Goal: Task Accomplishment & Management: Manage account settings

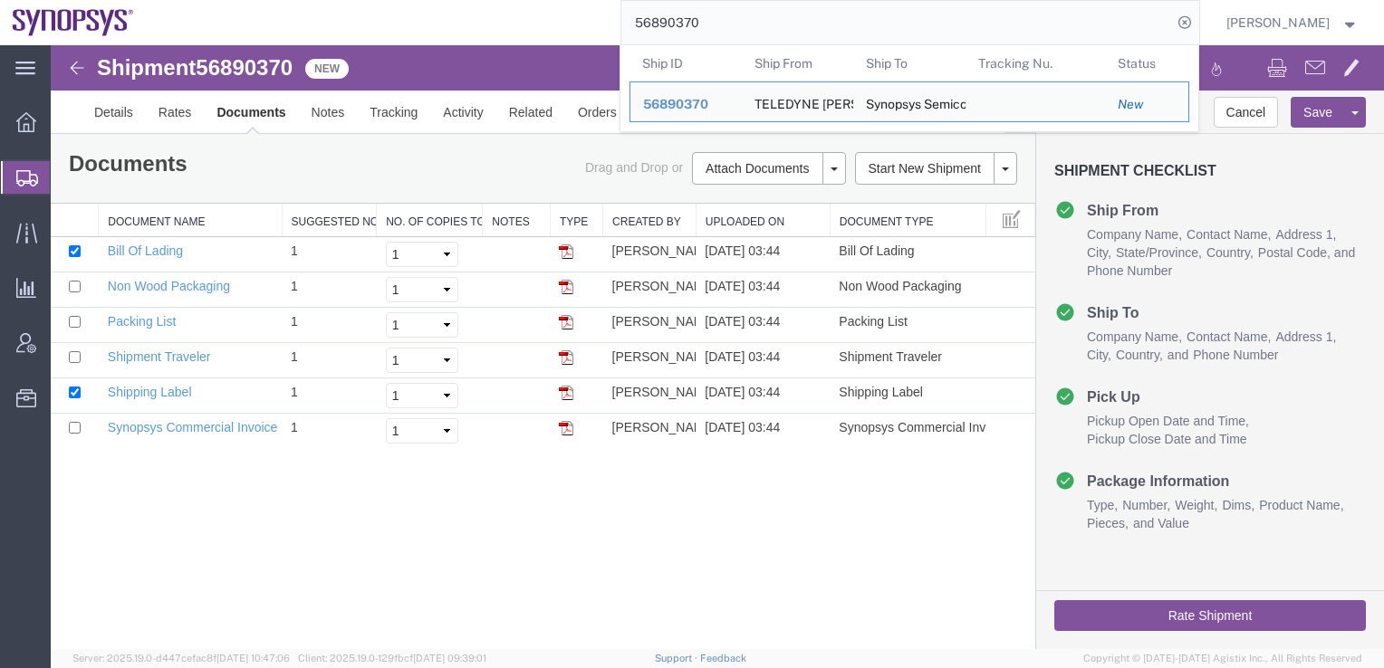
drag, startPoint x: 762, startPoint y: 19, endPoint x: 589, endPoint y: 24, distance: 173.0
click at [589, 24] on div "56890370 Ship ID Ship From Ship To Tracking Nu. Status Ship ID 56890370 Ship Fr…" at bounding box center [673, 22] width 1053 height 45
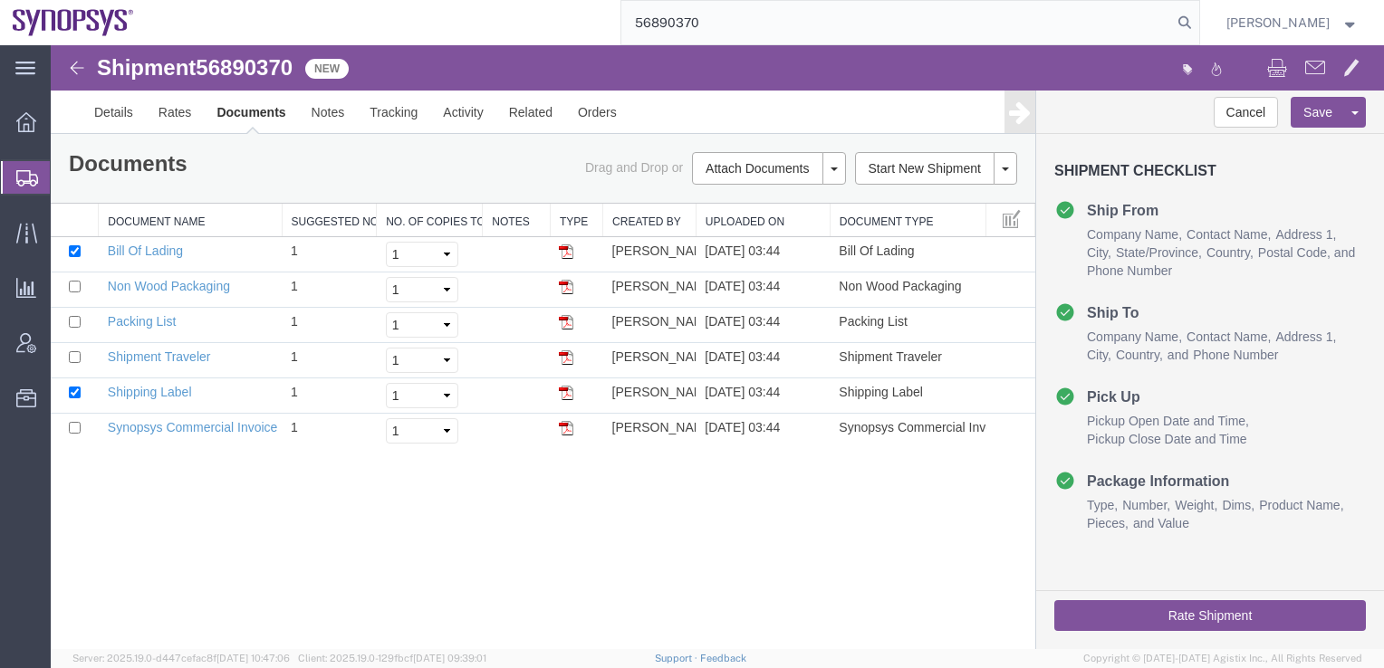
type input "56890370"
click at [104, 114] on link "Details" at bounding box center [113, 112] width 64 height 43
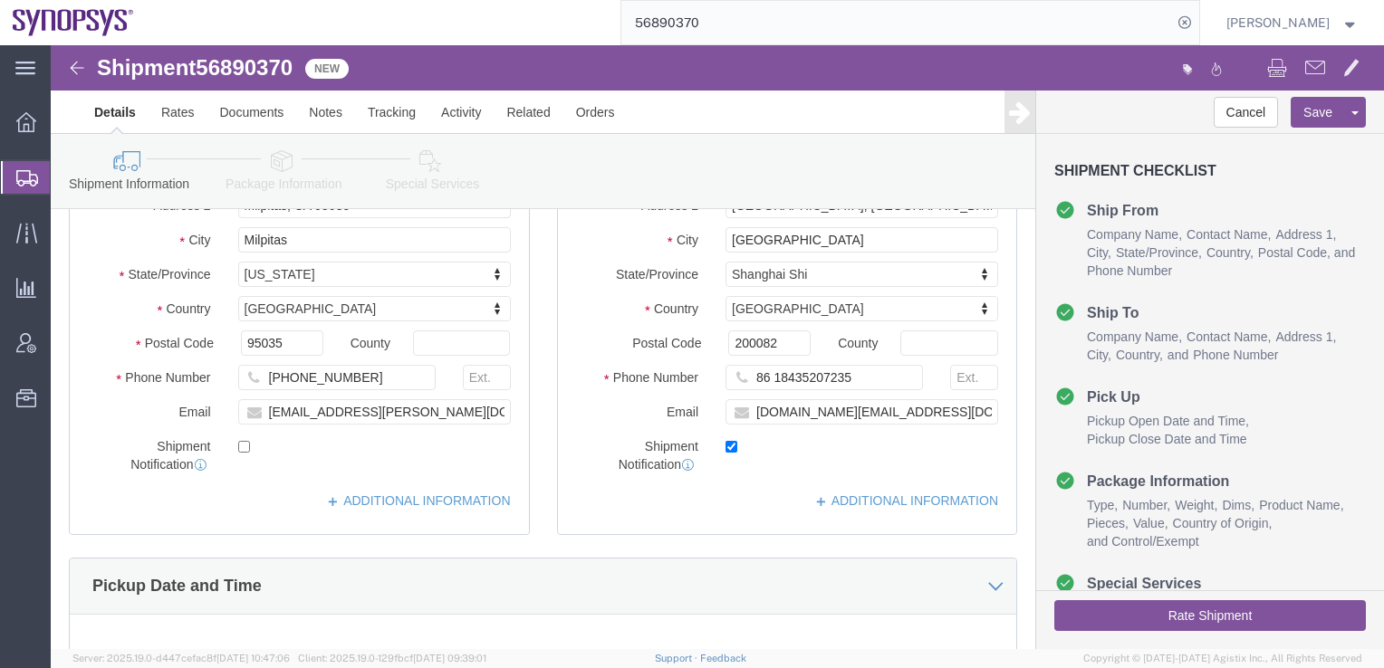
scroll to position [362, 0]
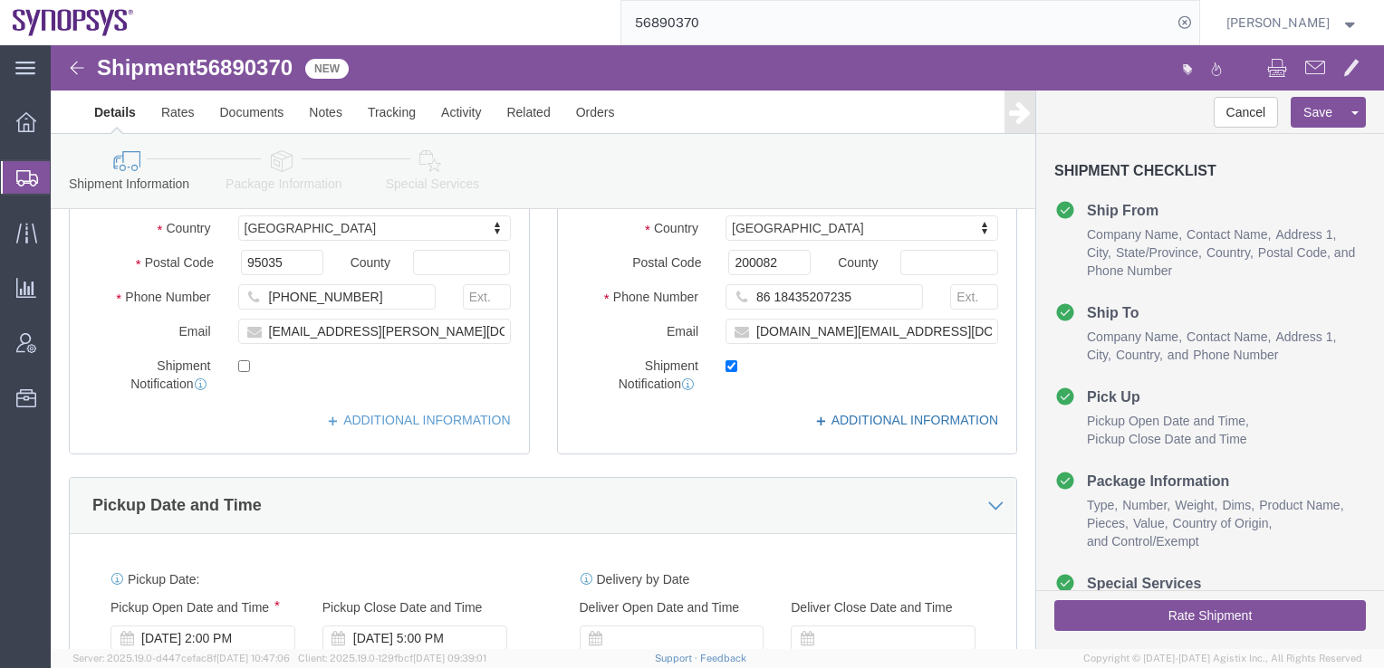
click link "ADDITIONAL INFORMATION"
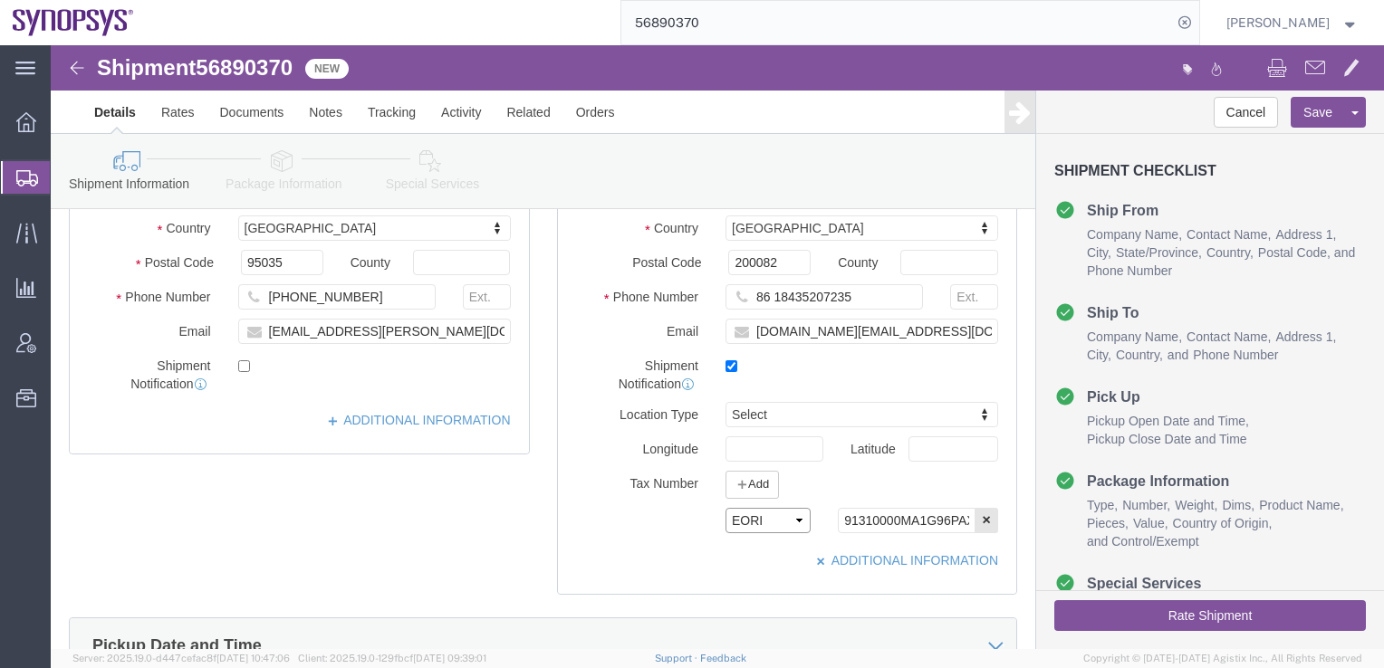
click select "Select EIN EORI TIN VAT Other"
select select "Other"
click select "Select EIN EORI TIN VAT Other"
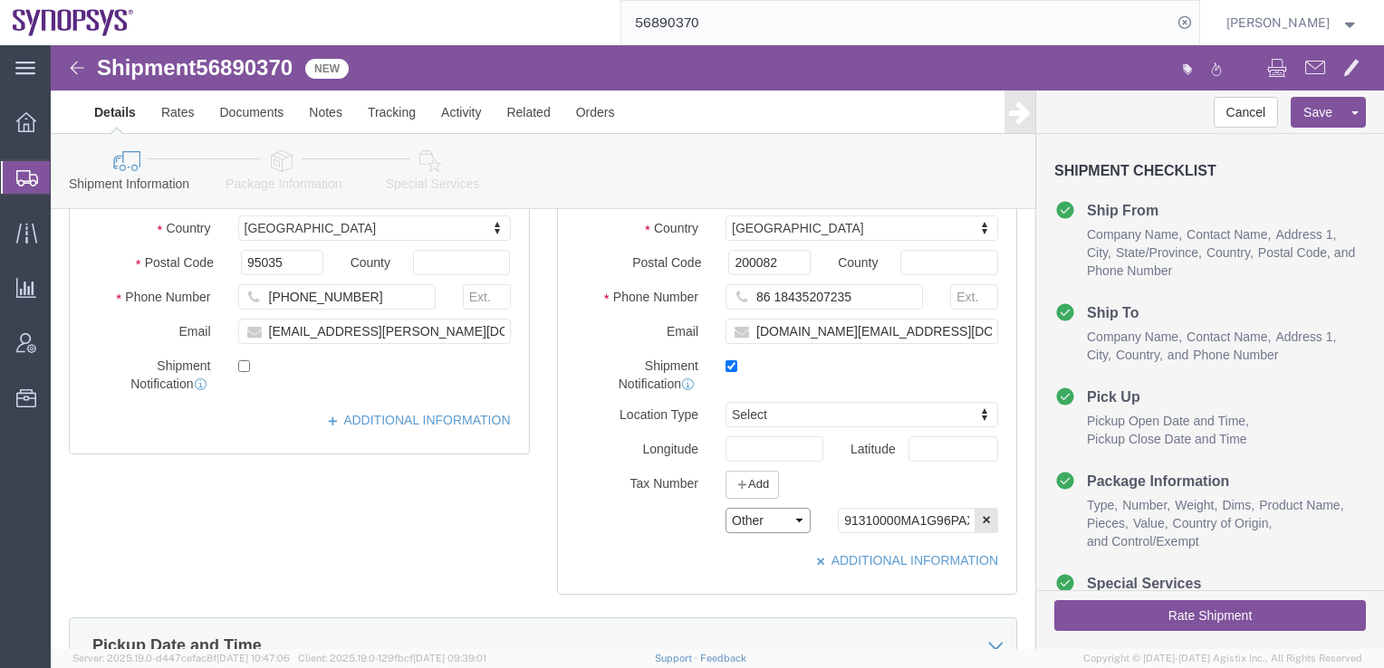
click select "Select EIN EORI TIN VAT Other"
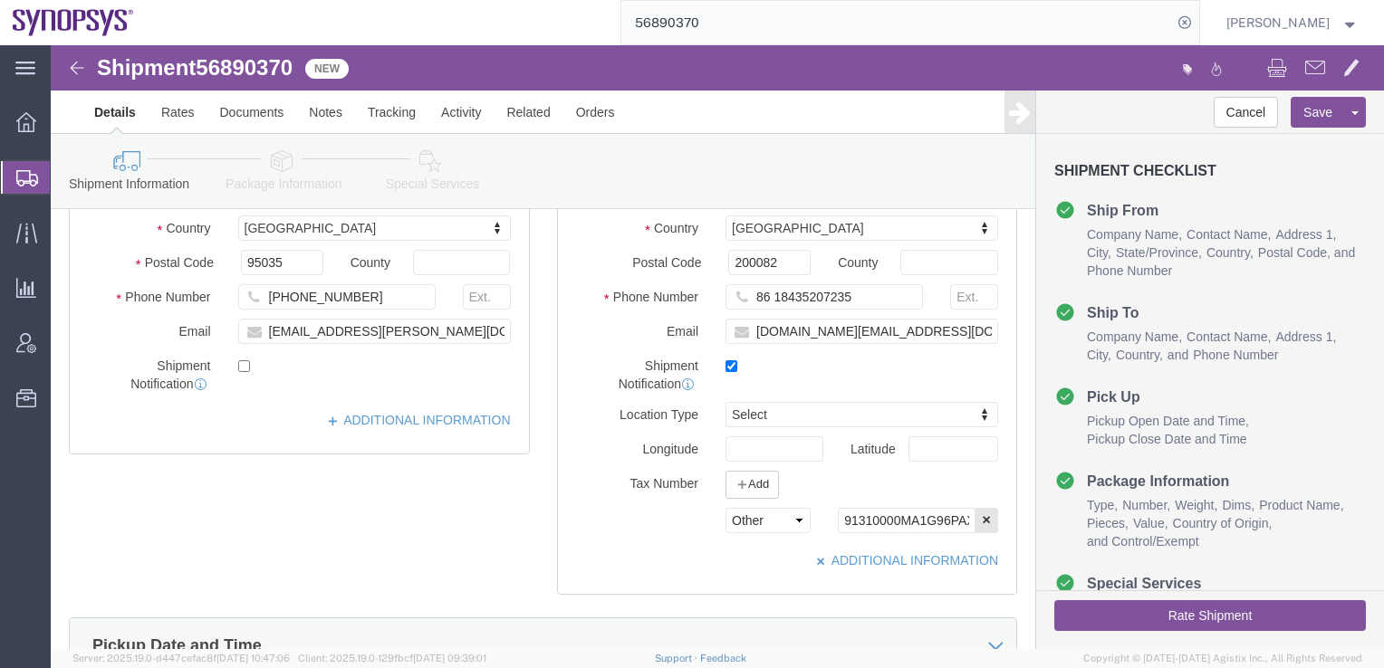
click div "Ship To Location Location Select Select My Profile Location [GEOGRAPHIC_DATA] D…"
click link "ADDITIONAL INFORMATION"
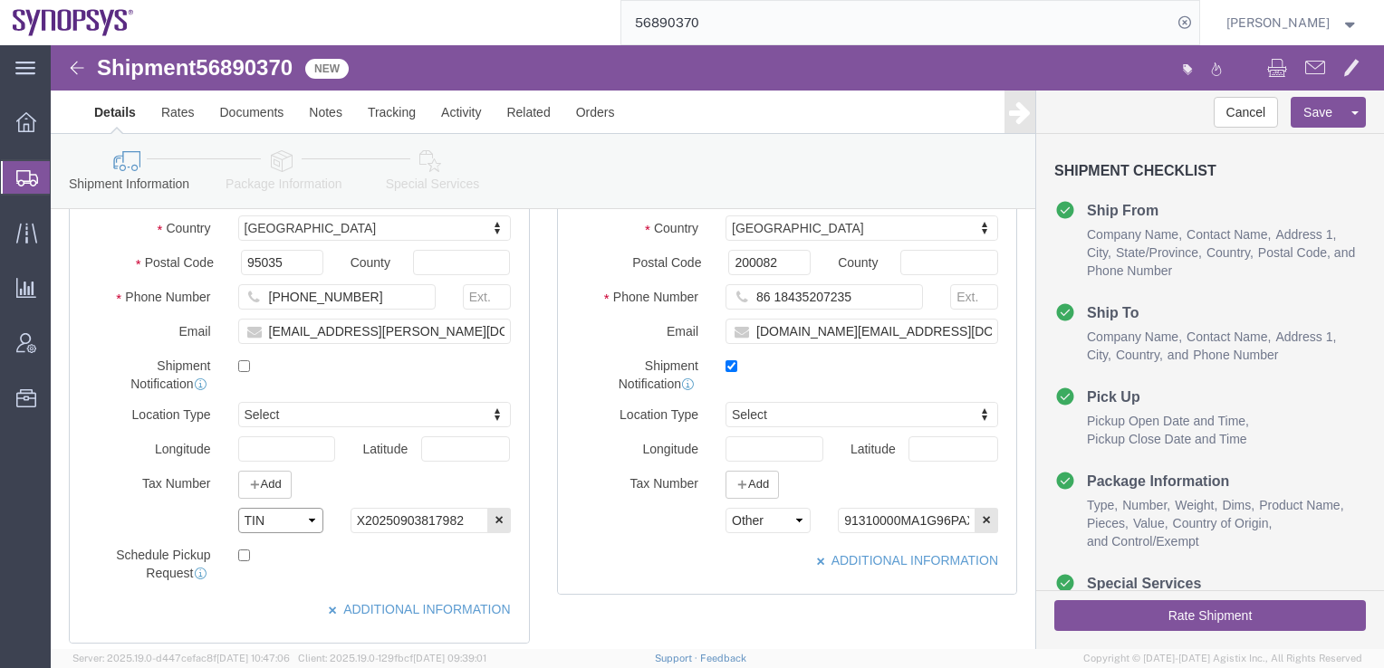
click select "Select EIN EORI TIN VAT Other"
click div "Location Select Select My Profile Location [GEOGRAPHIC_DATA] DE04 Agrate Brianz…"
click select "Select EIN EORI TIN VAT Other"
drag, startPoint x: 223, startPoint y: 479, endPoint x: 172, endPoint y: 479, distance: 50.7
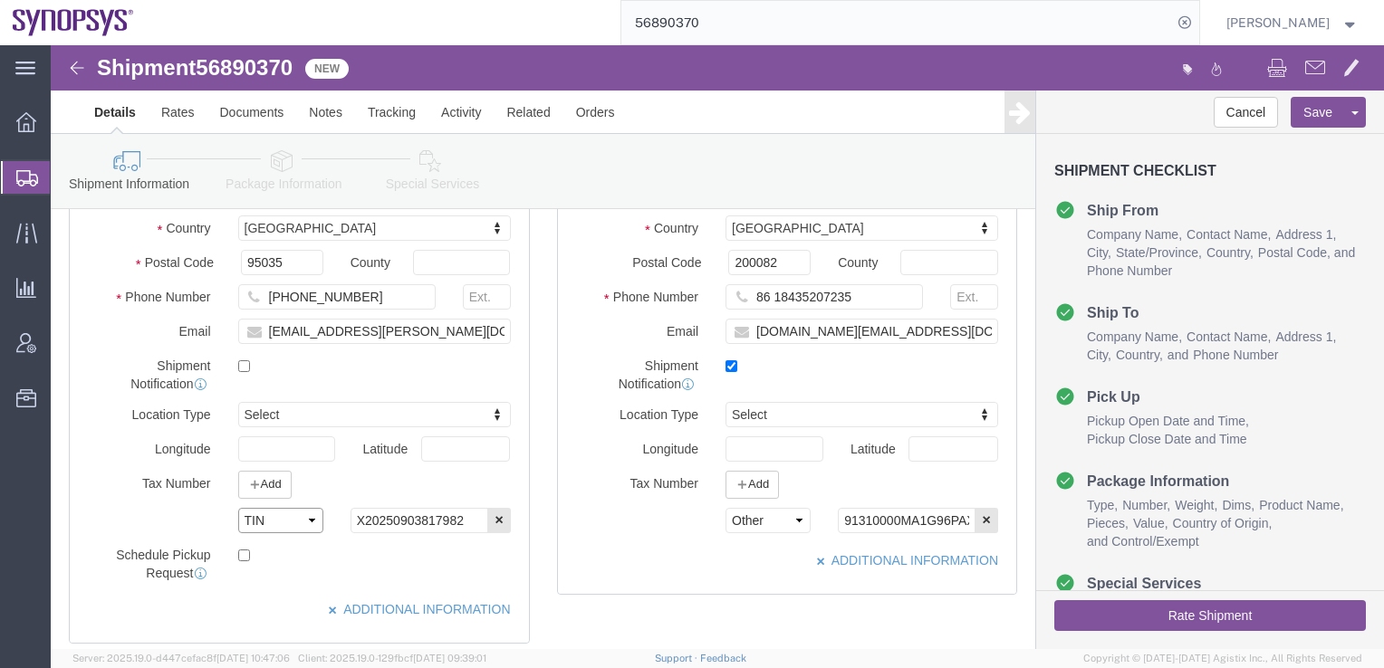
click div "Select EIN EORI TIN VAT Other"
click select "Select EIN EORI TIN VAT Other"
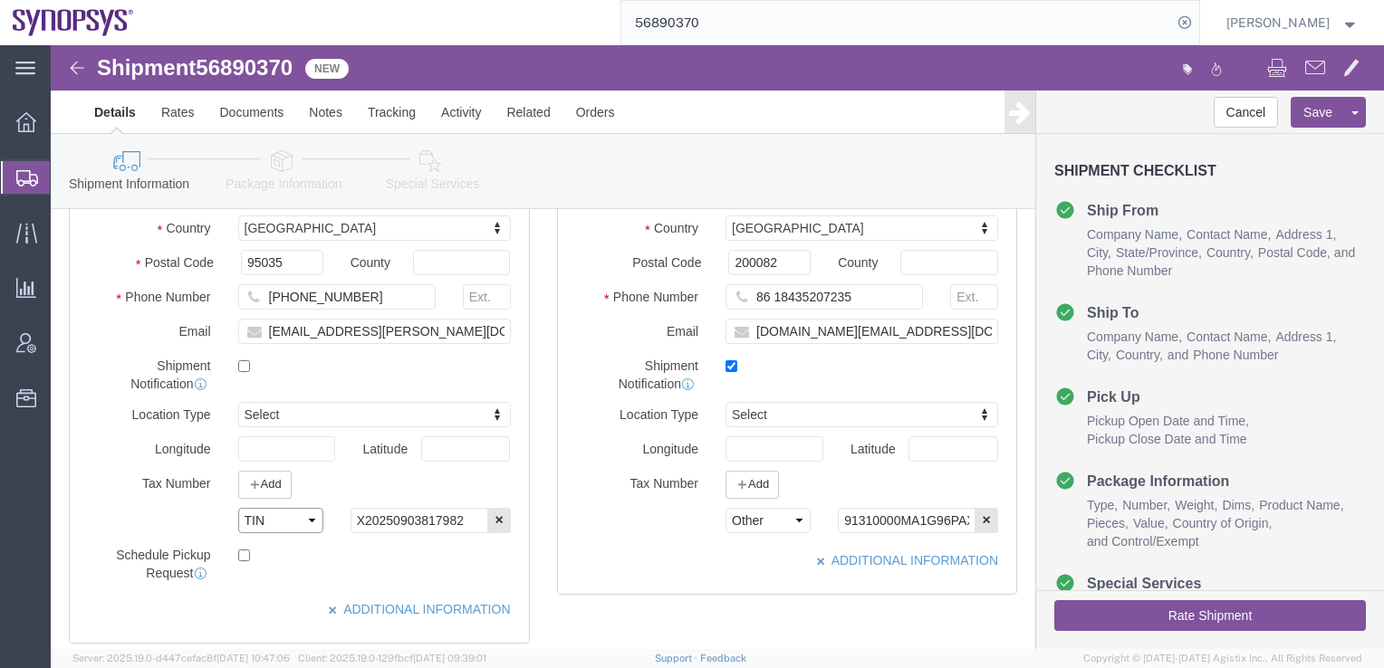
drag, startPoint x: 216, startPoint y: 481, endPoint x: 192, endPoint y: 480, distance: 23.6
click select "Select EIN EORI TIN VAT Other"
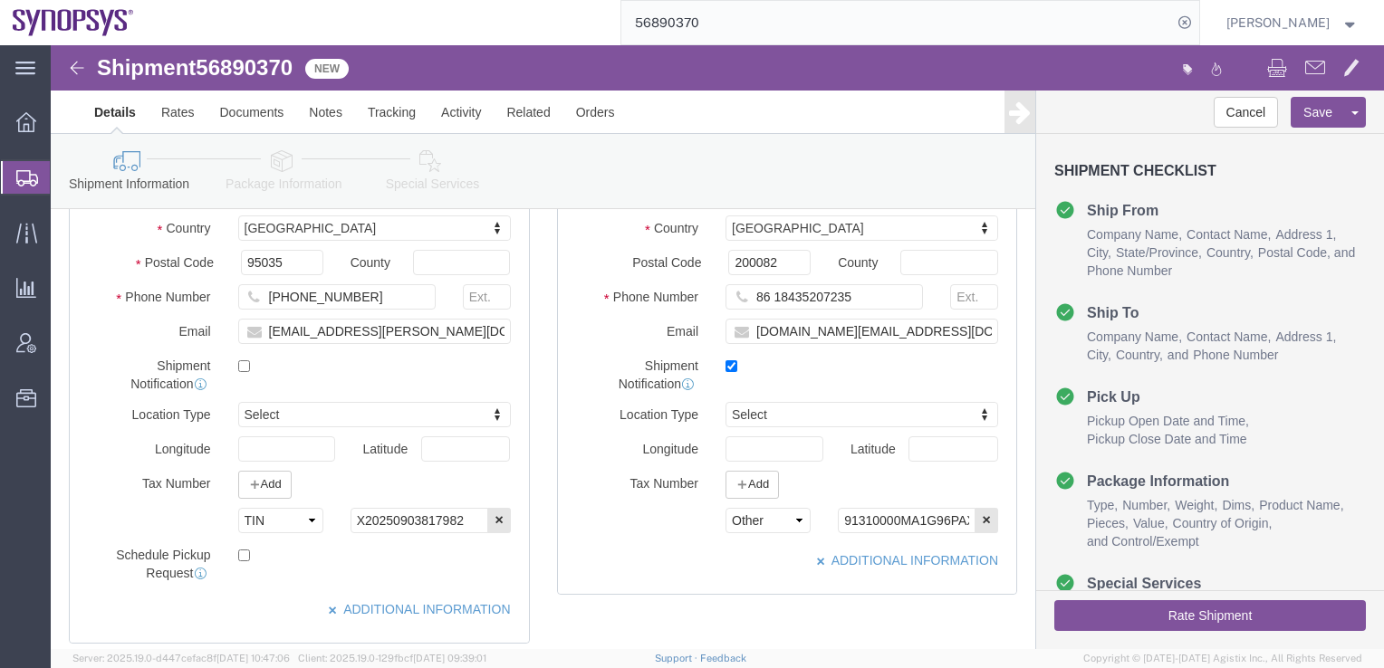
click div "Ship To Location Location Select Select My Profile Location [GEOGRAPHIC_DATA] D…"
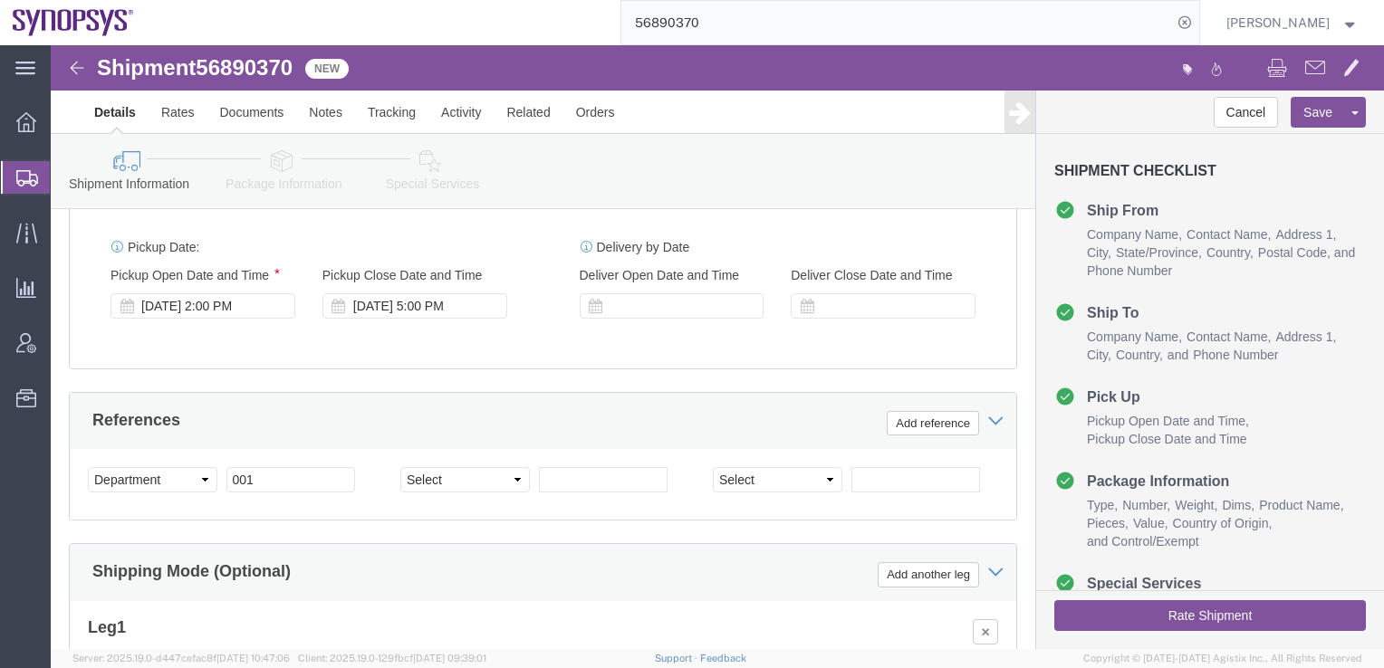
scroll to position [793, 0]
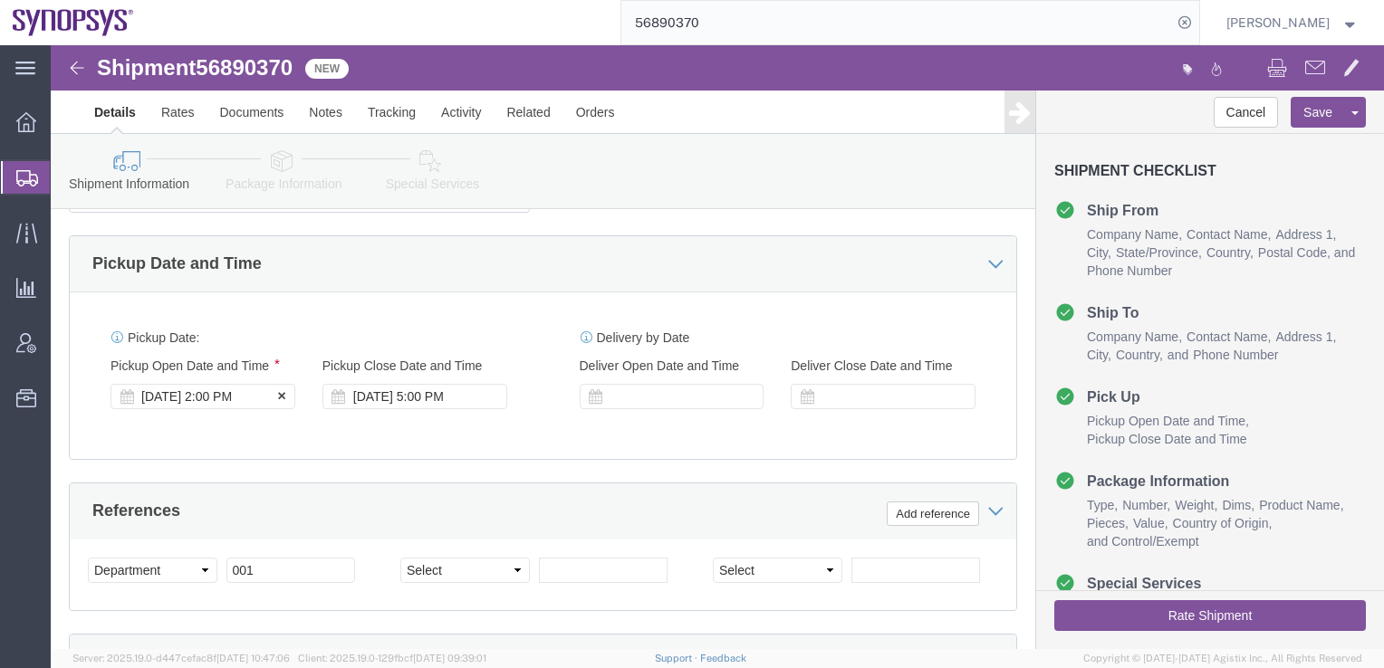
click label "Pickup Open Date and Time"
click div "Pickup Start Date Pickup Start Time Pickup Open Date and Time [DATE] 2:00 PM"
click link "Special Services"
click div
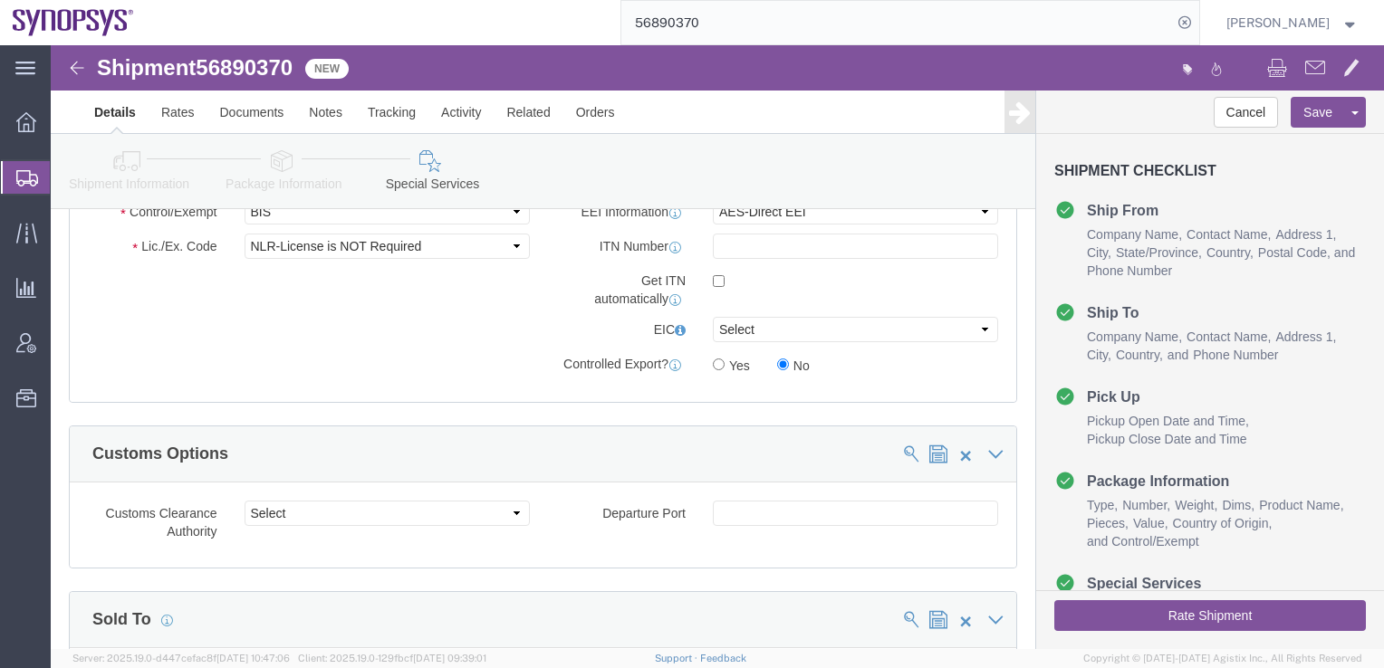
scroll to position [1246, 0]
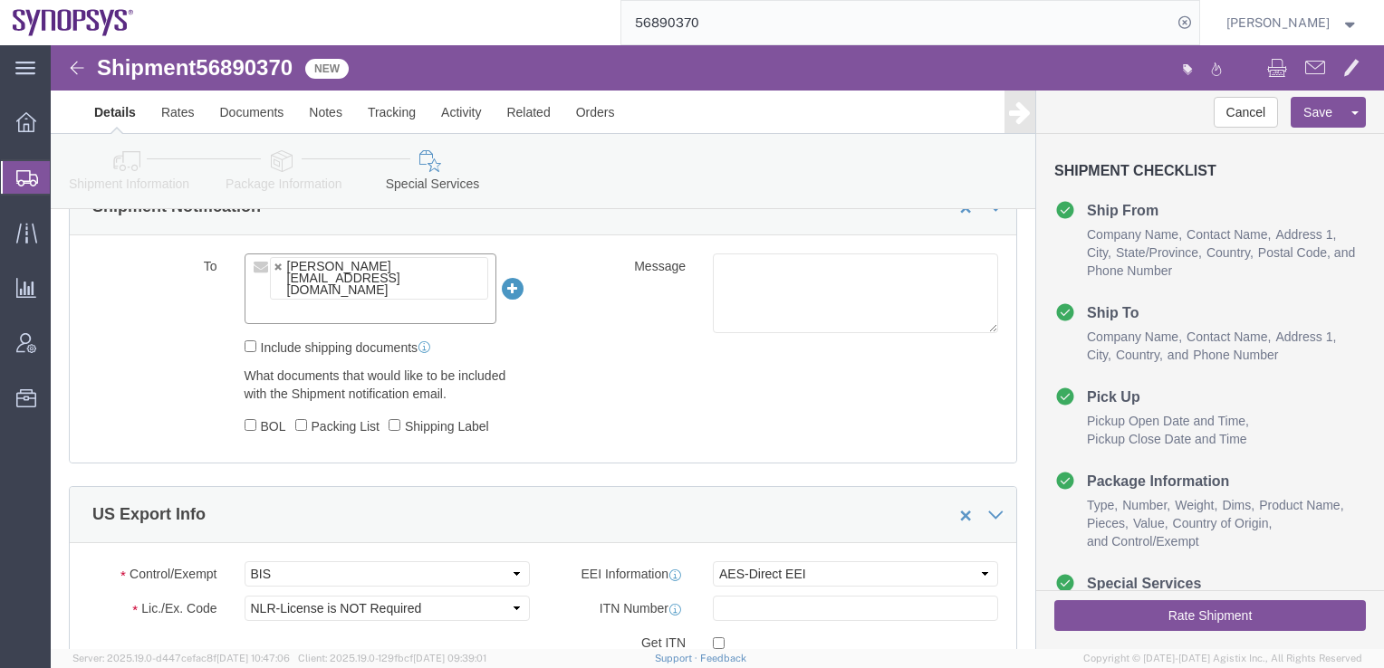
click input "text"
paste input "[PERSON_NAME][EMAIL_ADDRESS][PERSON_NAME][DOMAIN_NAME]"
type input "[PERSON_NAME][EMAIL_ADDRESS][PERSON_NAME][DOMAIN_NAME]"
type input "[PERSON_NAME][EMAIL_ADDRESS][DOMAIN_NAME],[PERSON_NAME][EMAIL_ADDRESS][PERSON_N…"
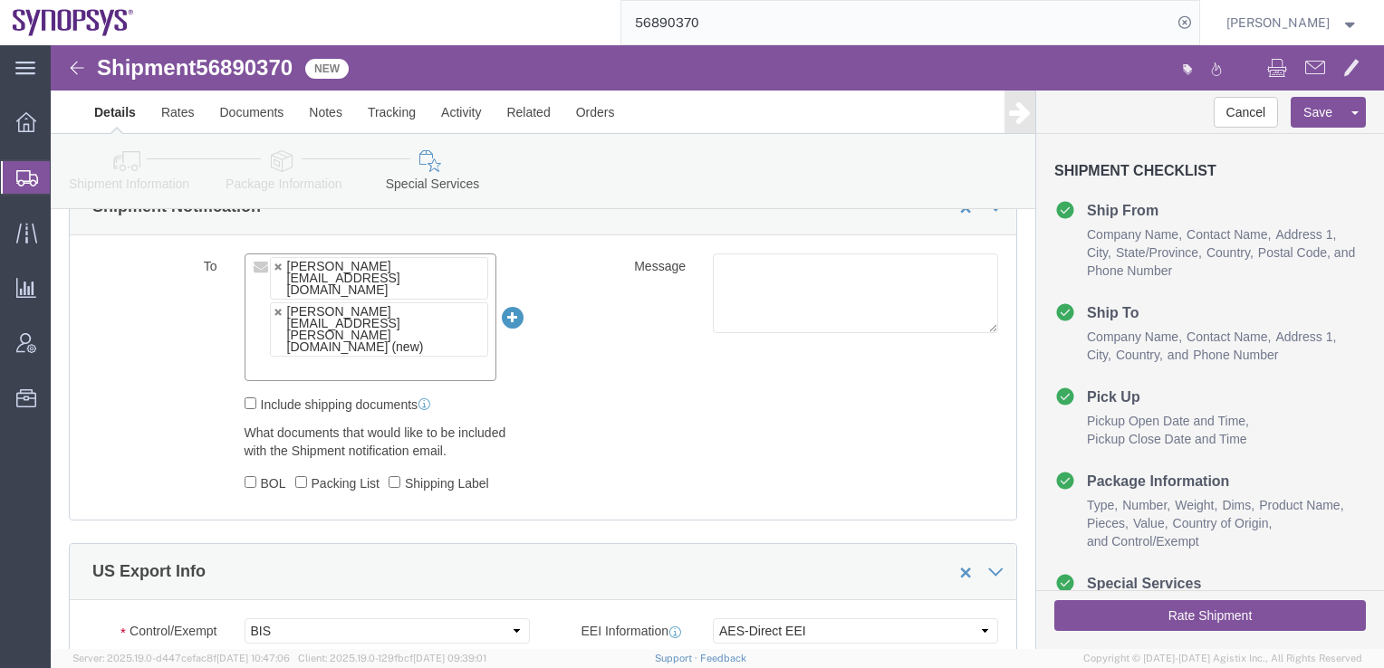
click div "To [PERSON_NAME][EMAIL_ADDRESS][DOMAIN_NAME] [PERSON_NAME][EMAIL_ADDRESS][PERSO…"
click icon
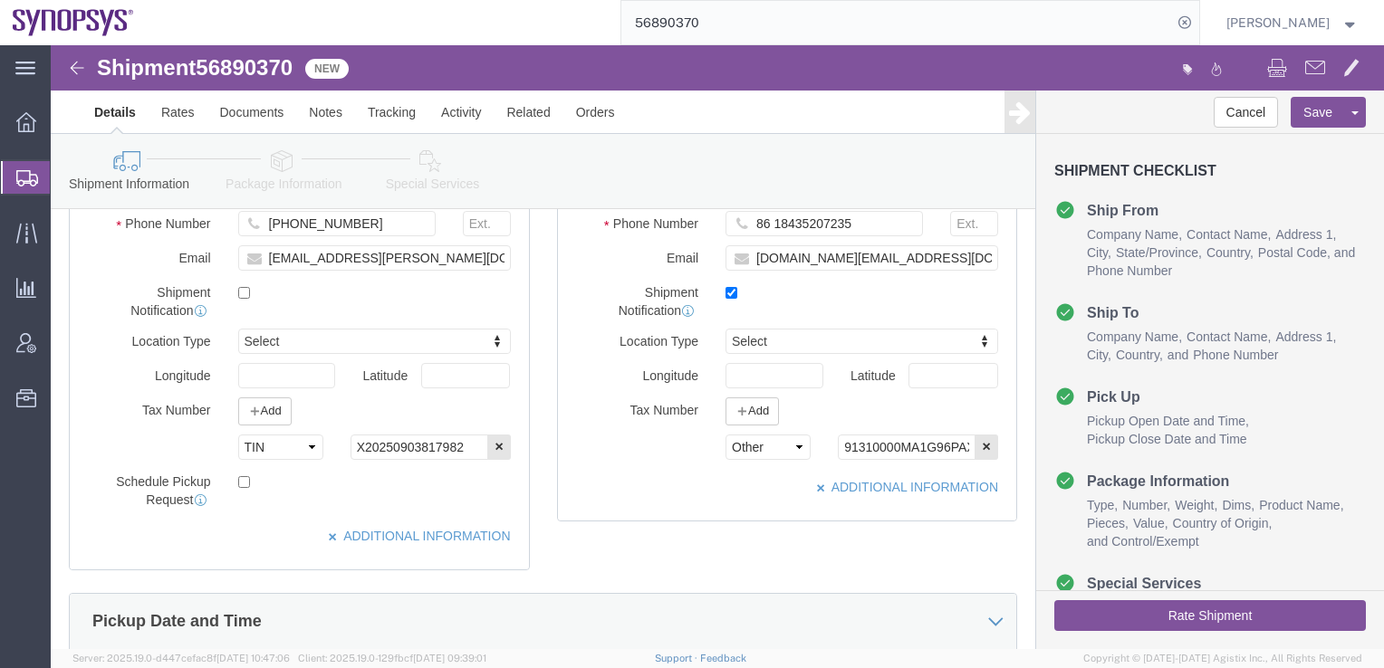
scroll to position [543, 0]
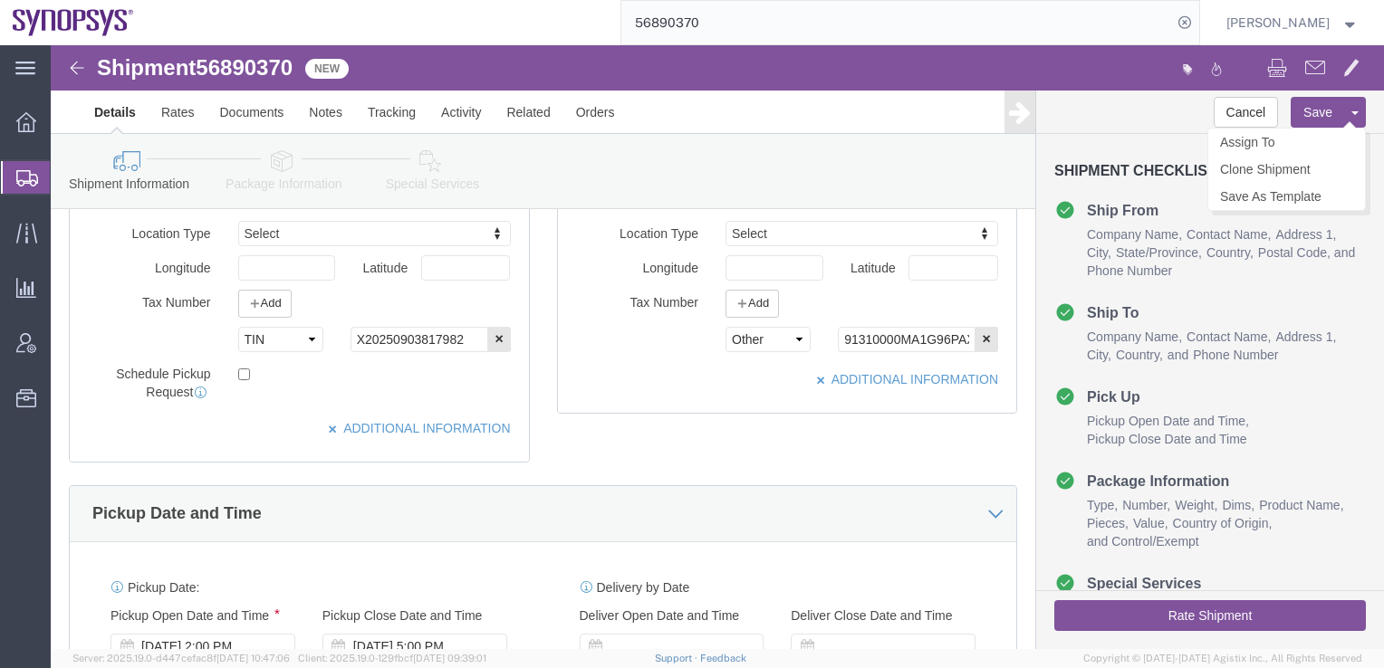
click button "Save"
